Goal: Information Seeking & Learning: Learn about a topic

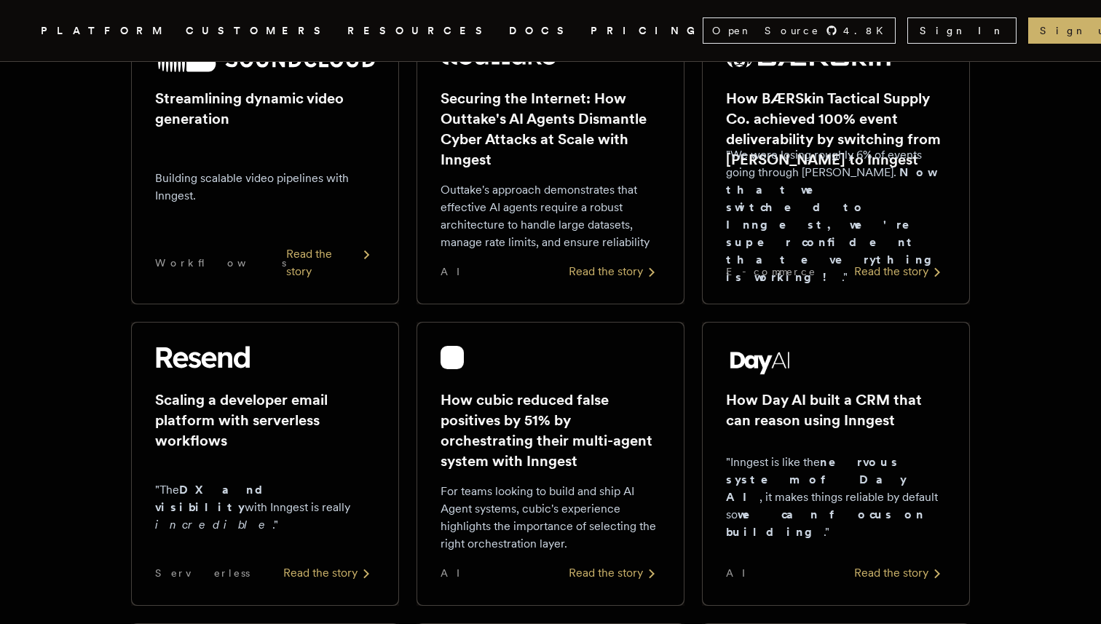
scroll to position [301, 0]
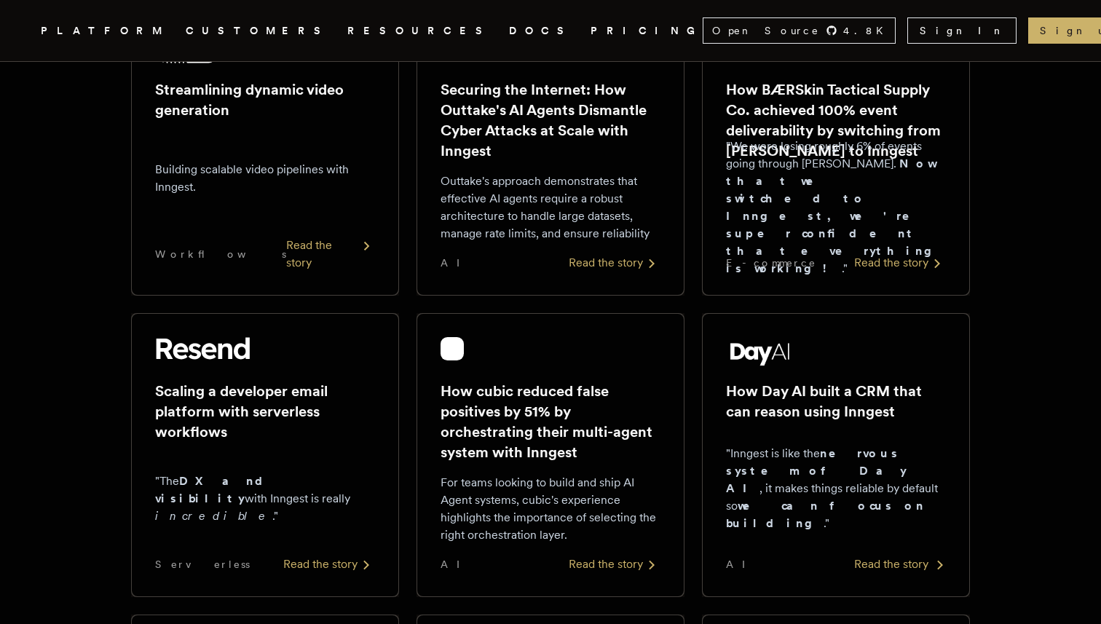
click at [758, 393] on h2 "How Day AI built a CRM that can reason using Inngest" at bounding box center [836, 401] width 220 height 41
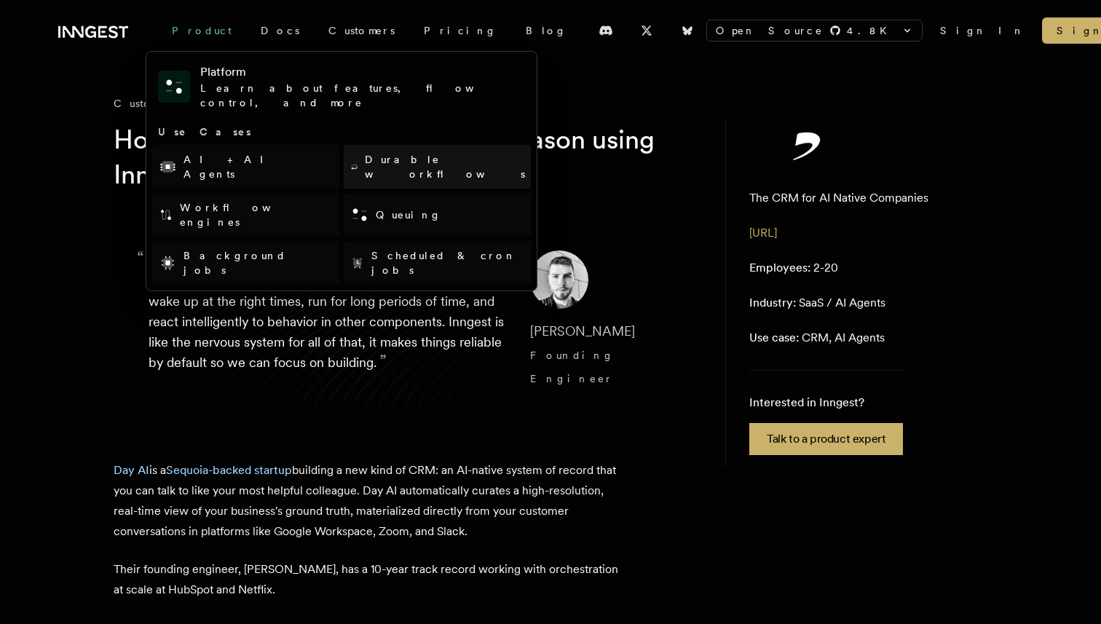
click at [424, 148] on link "Durable workflows" at bounding box center [437, 167] width 187 height 44
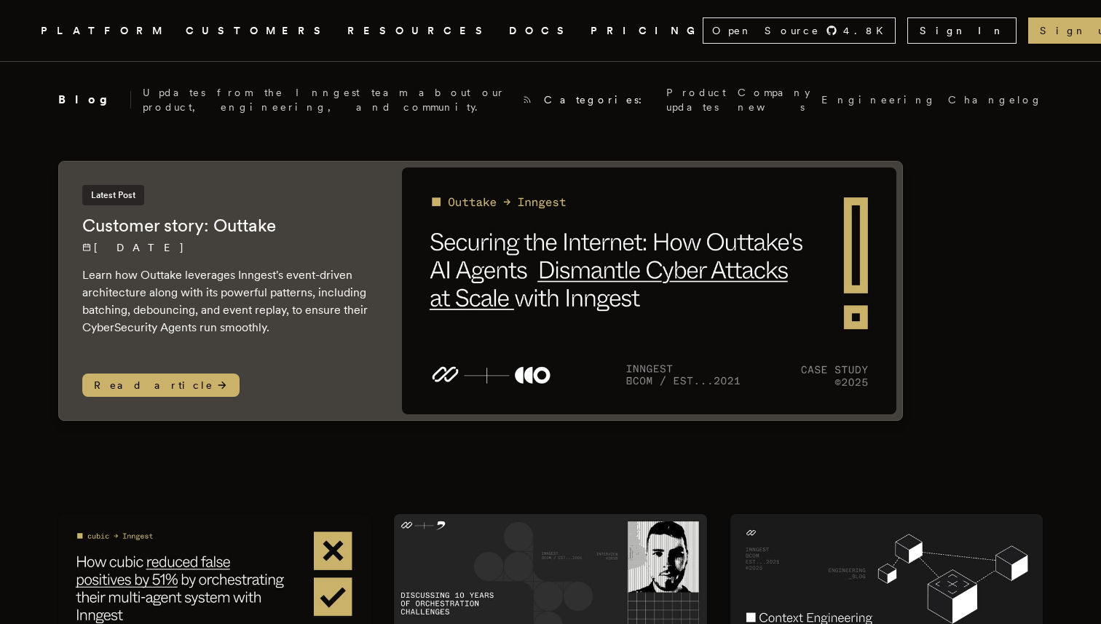
click at [23, 34] on icon ".cls-1 { fill: #FAFAF9; }" at bounding box center [23, 30] width 0 height 17
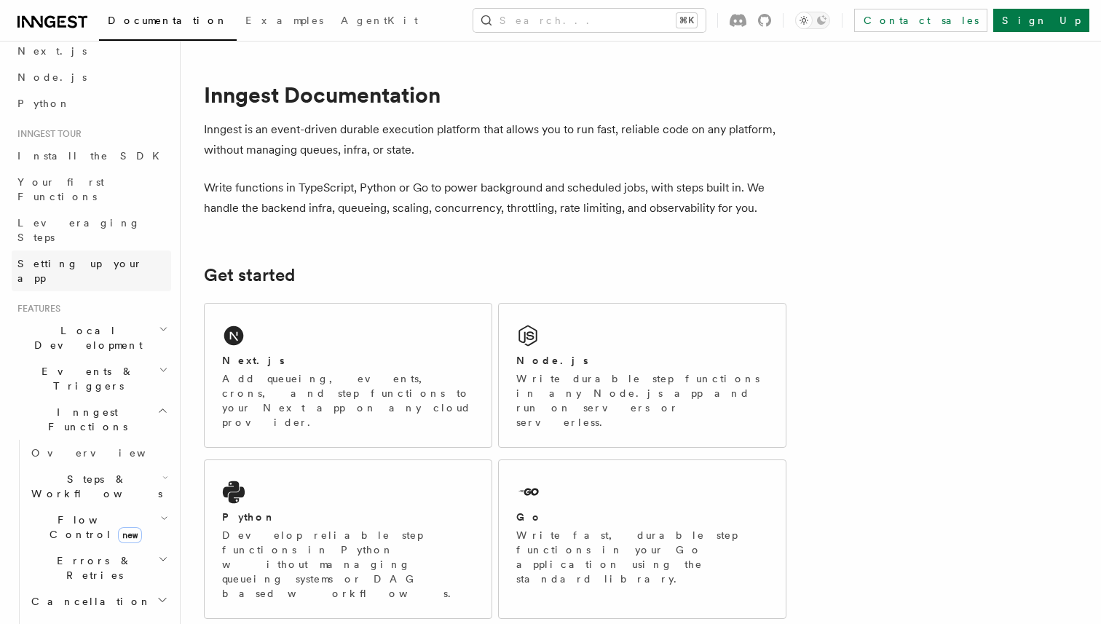
scroll to position [70, 0]
click at [98, 355] on h2 "Events & Triggers" at bounding box center [91, 375] width 159 height 41
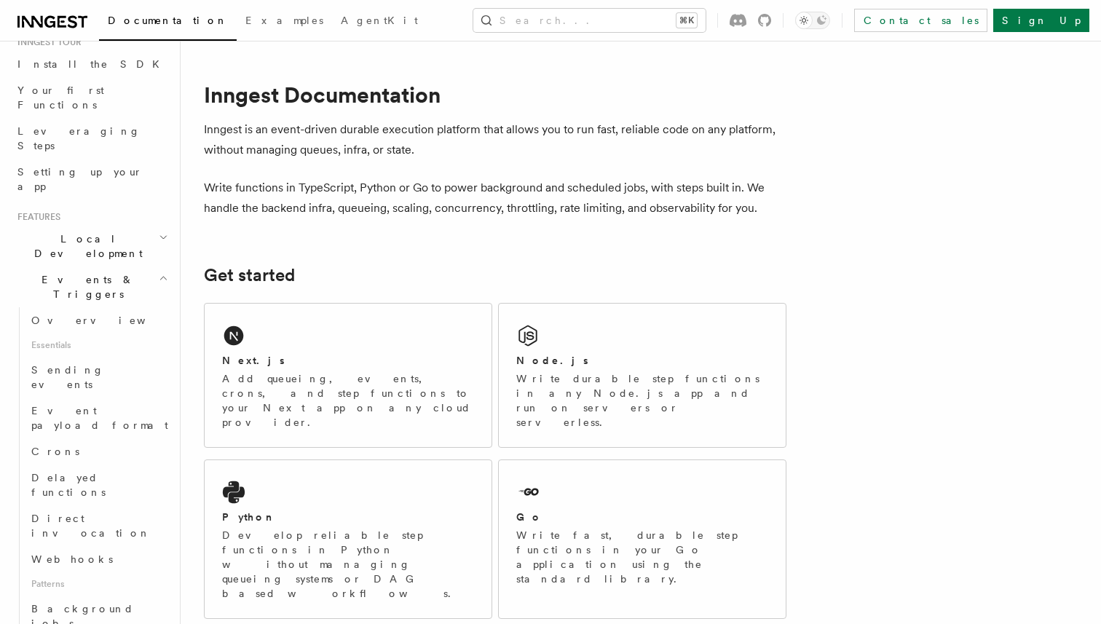
scroll to position [147, 0]
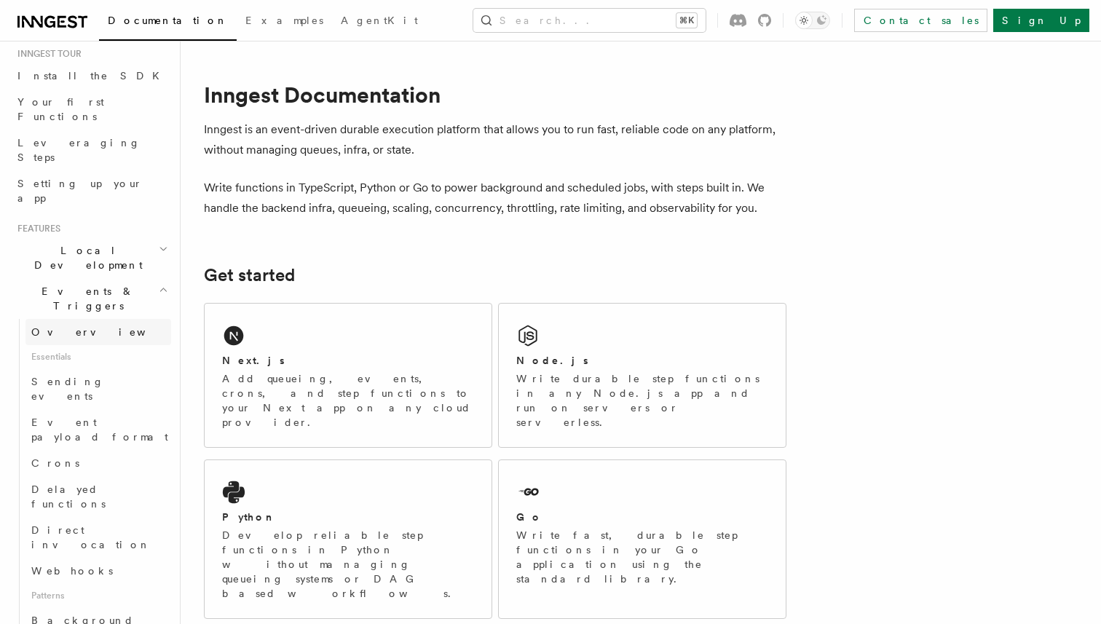
click at [100, 319] on link "Overview" at bounding box center [98, 332] width 146 height 26
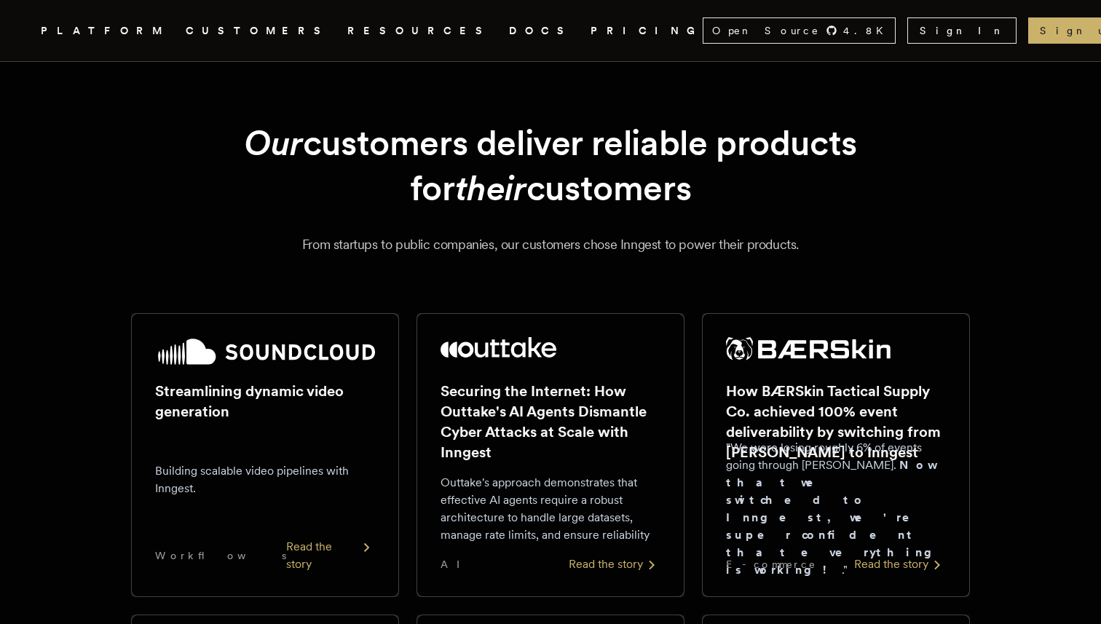
click at [824, 410] on h2 "How BÆRSkin Tactical Supply Co. achieved 100% event deliverability by switching…" at bounding box center [836, 422] width 220 height 82
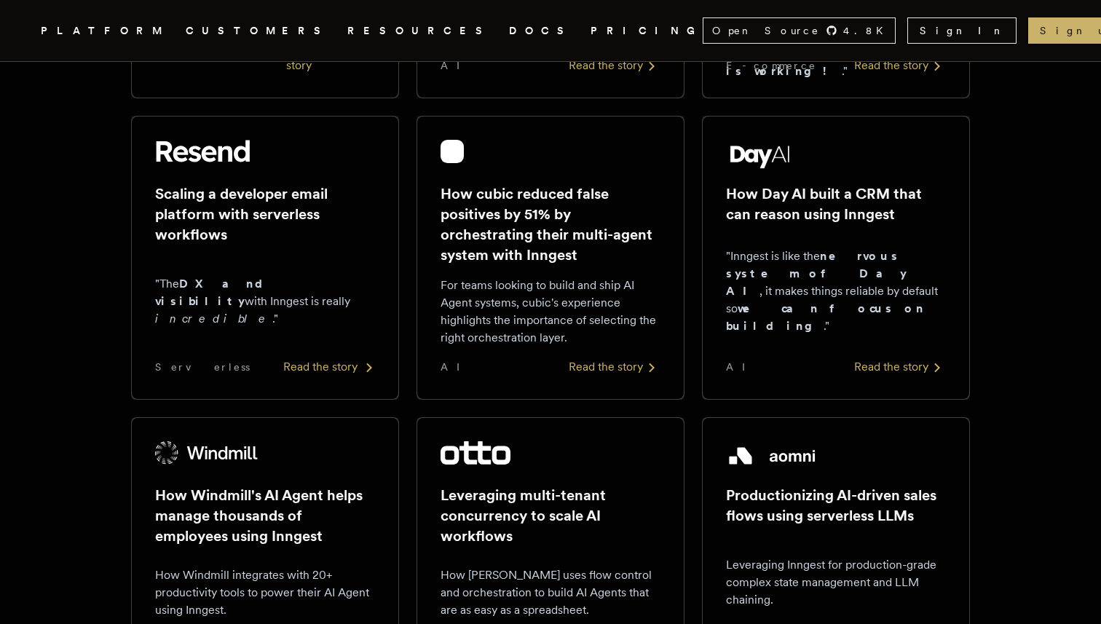
scroll to position [502, 0]
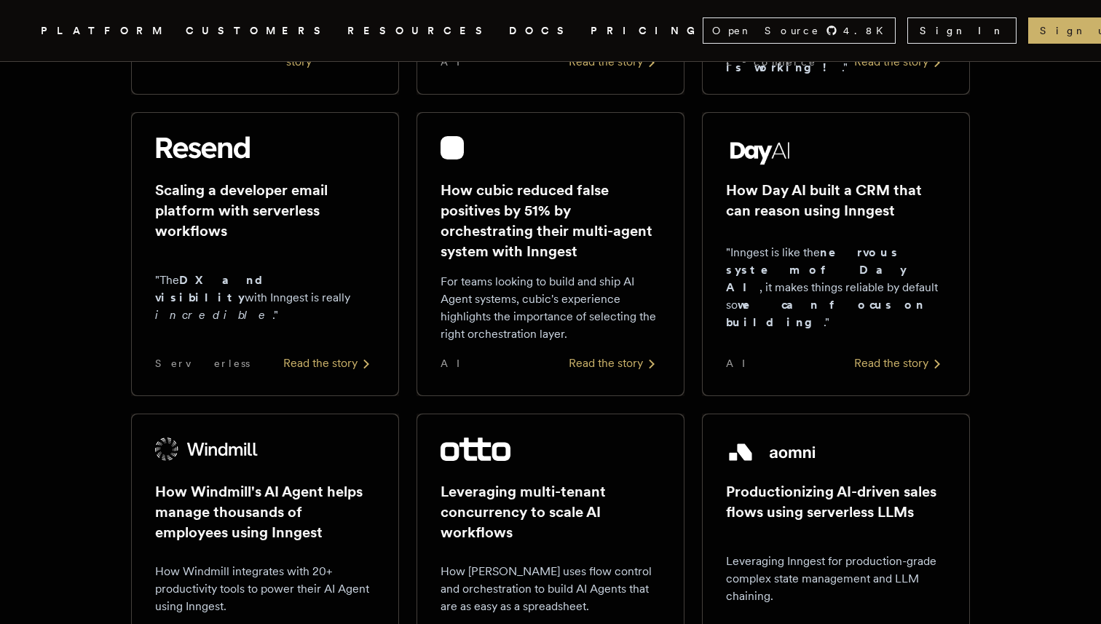
click at [286, 465] on div at bounding box center [265, 451] width 220 height 29
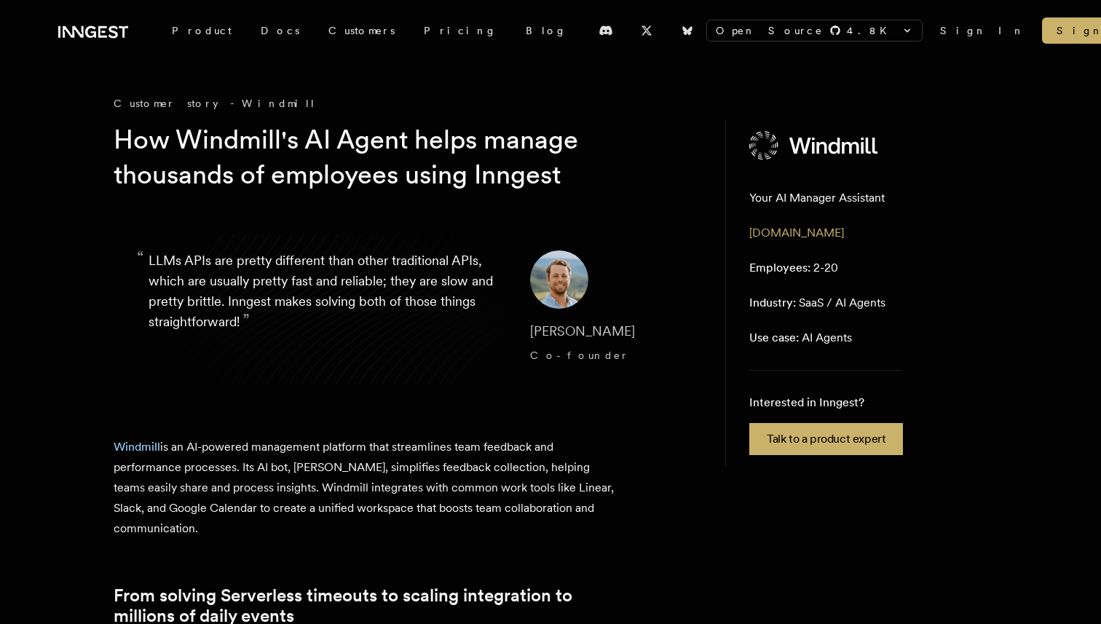
scroll to position [502, 0]
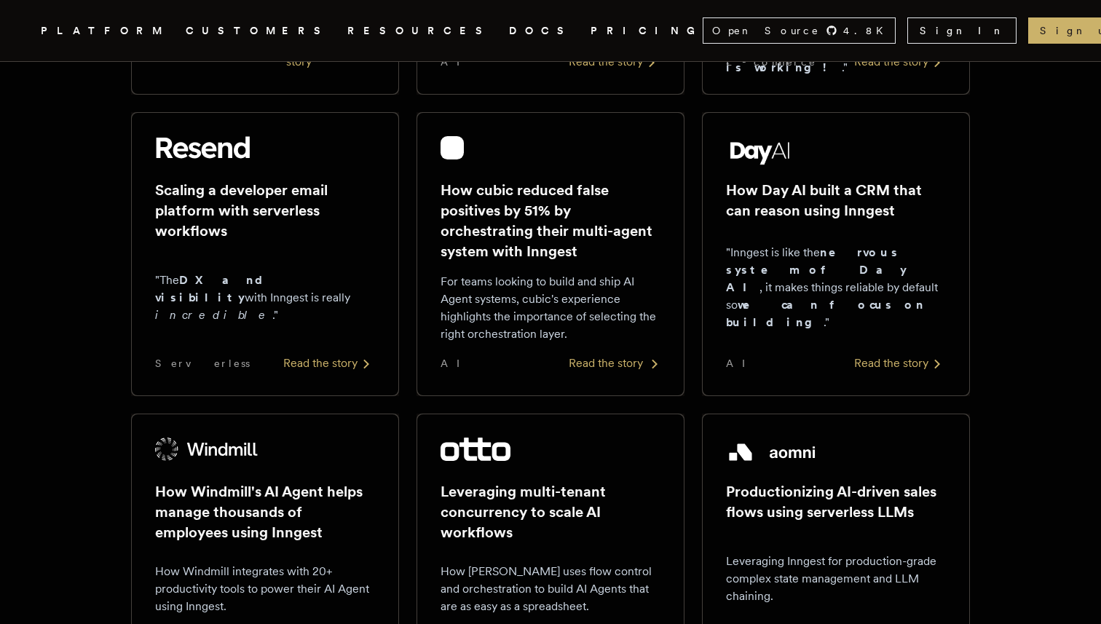
click at [598, 254] on h2 "How cubic reduced false positives by 51% by orchestrating their multi-agent sys…" at bounding box center [550, 221] width 220 height 82
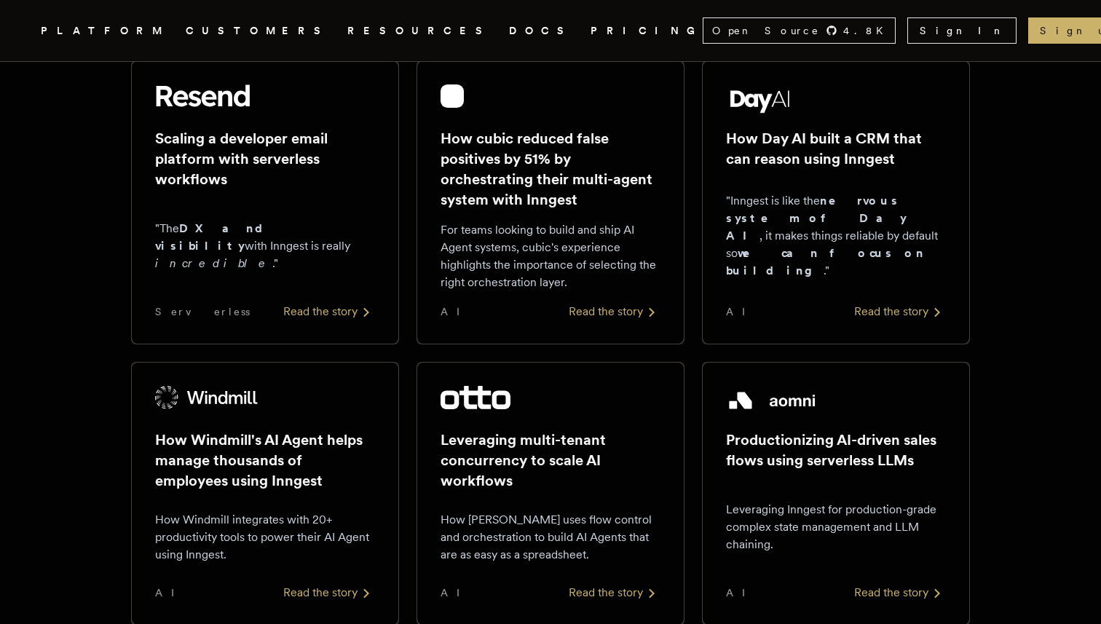
scroll to position [556, 0]
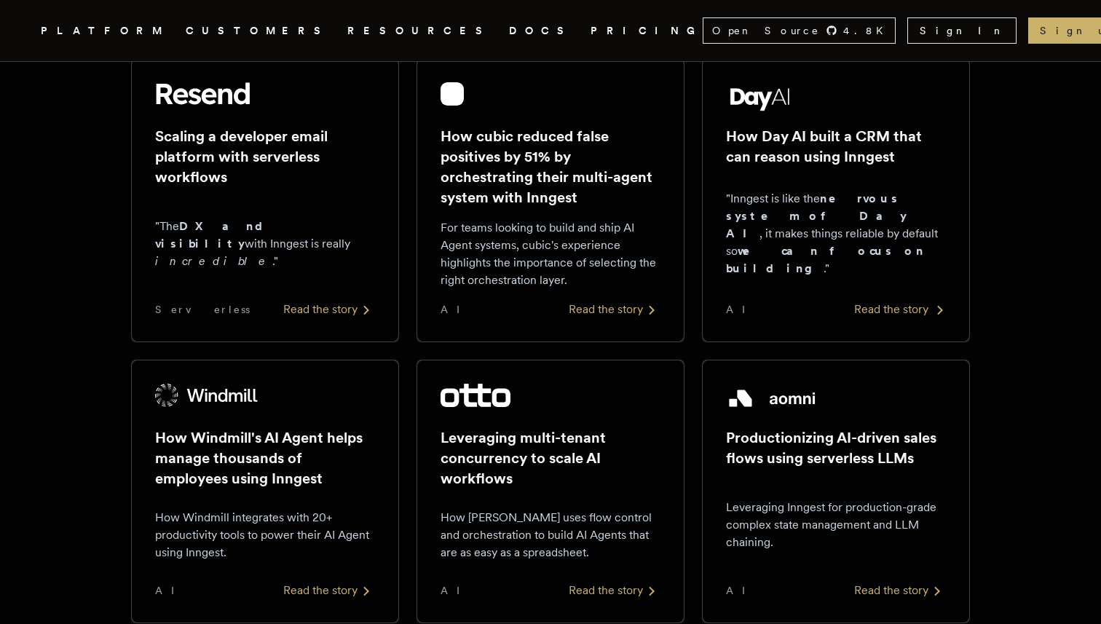
click at [836, 121] on div "How Day AI built a CRM that can reason using Inngest "Inngest is like the nervo…" at bounding box center [836, 200] width 220 height 236
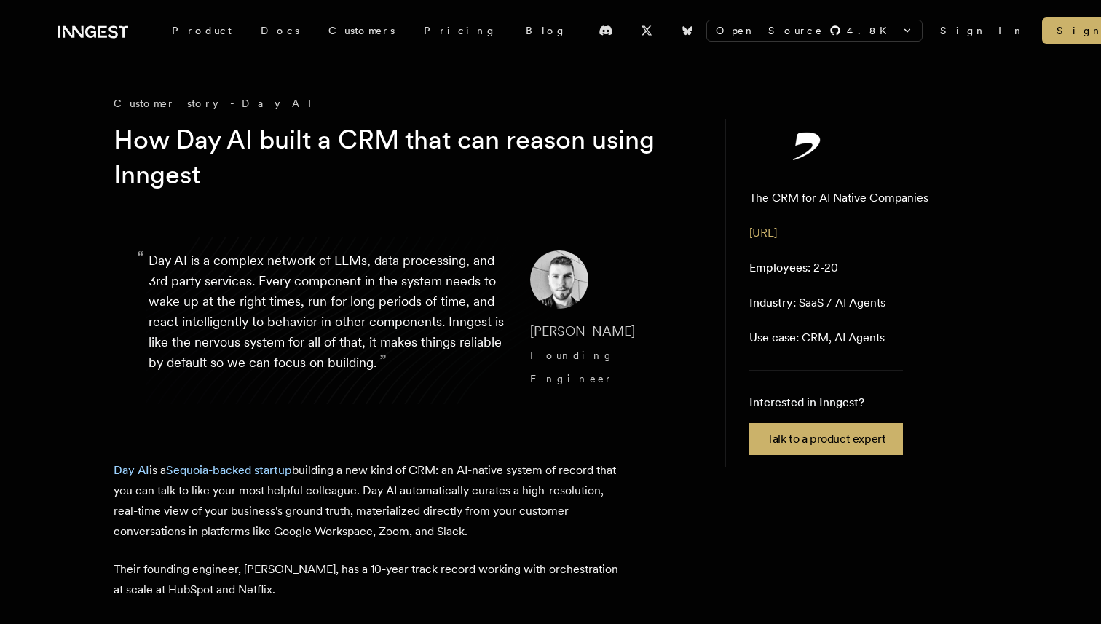
click at [557, 155] on h1 "How Day AI built a CRM that can reason using Inngest" at bounding box center [393, 157] width 559 height 70
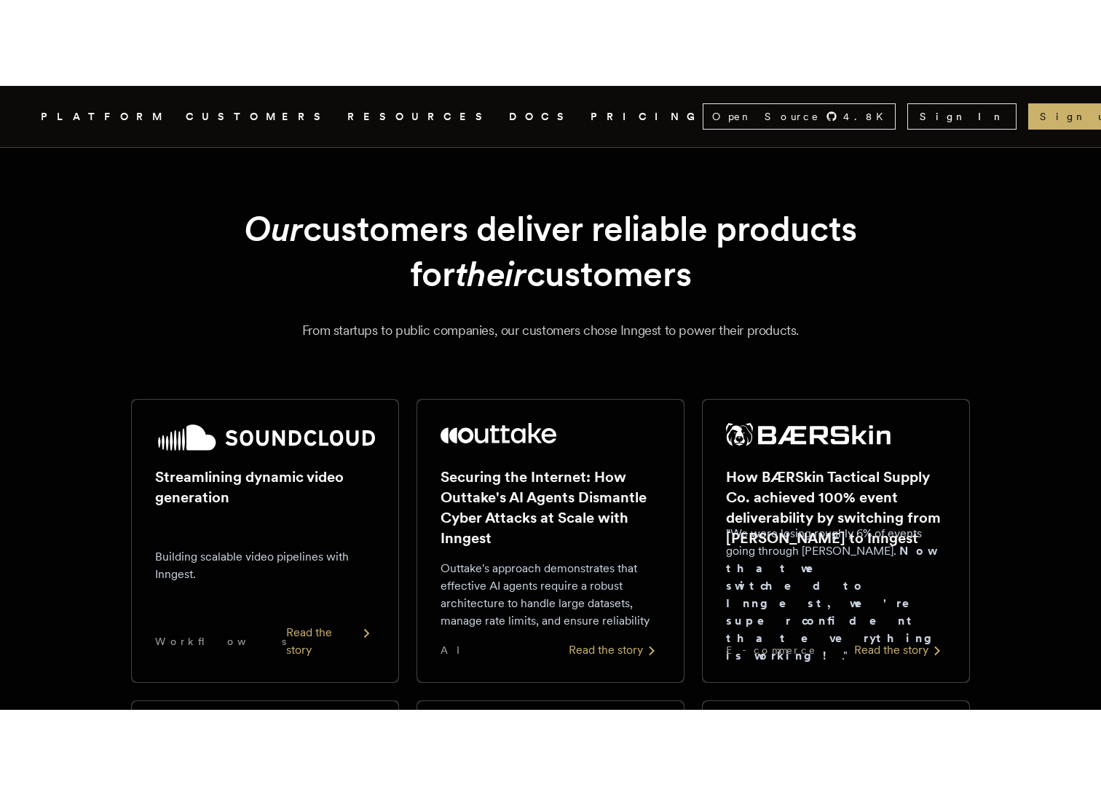
scroll to position [556, 0]
